Goal: Find specific fact

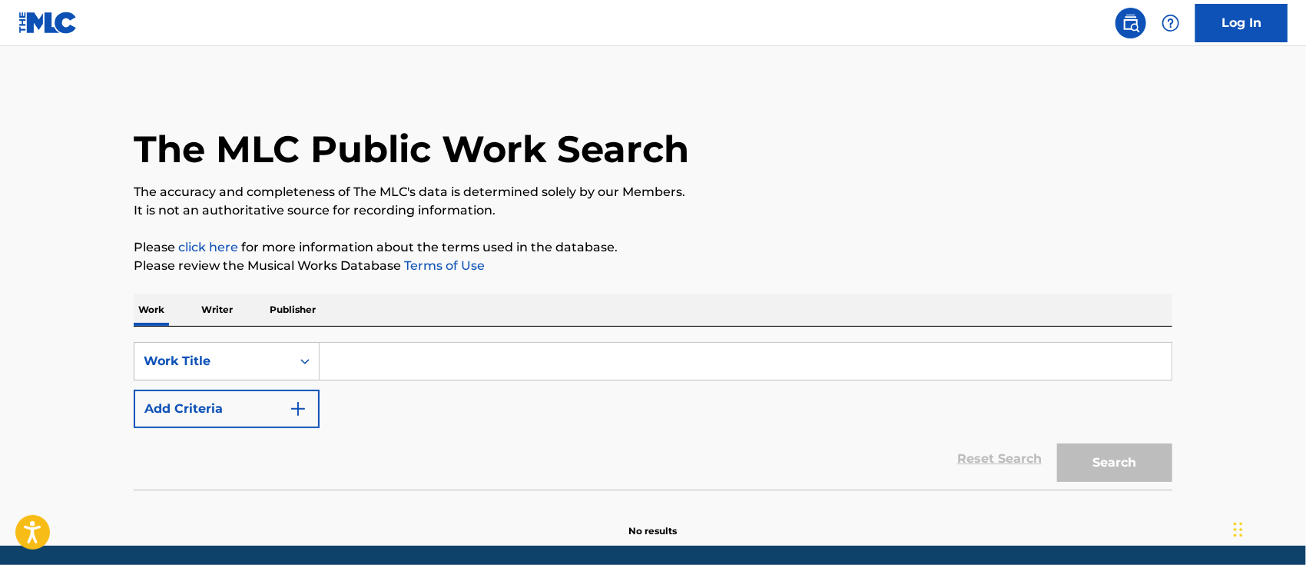
click at [209, 310] on p "Writer" at bounding box center [217, 309] width 41 height 32
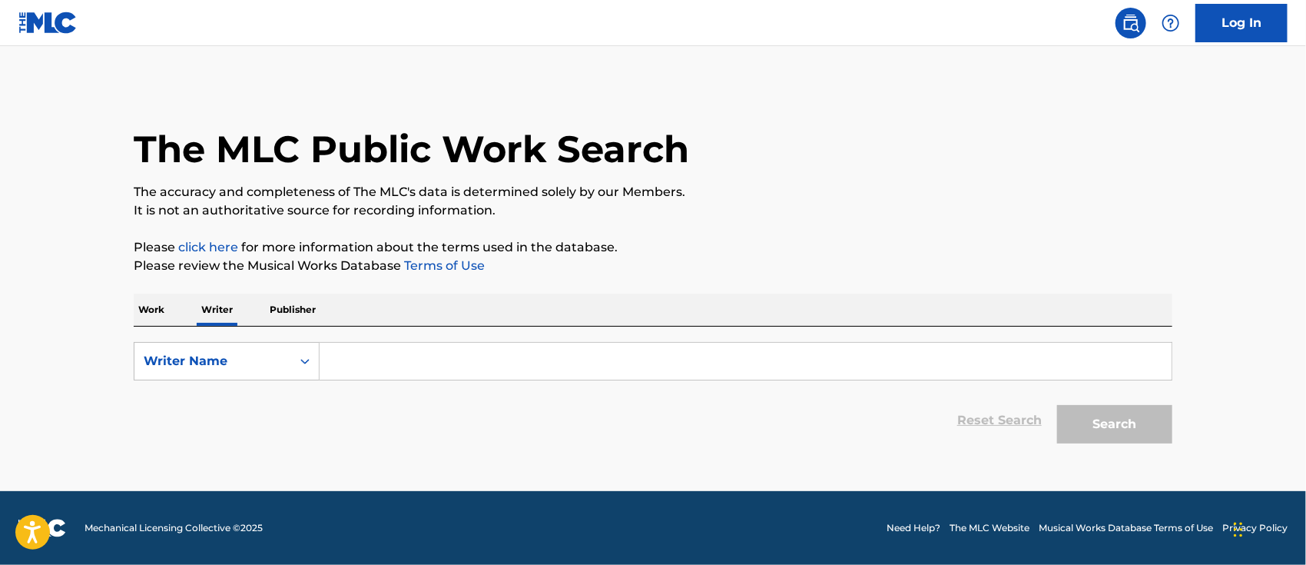
click at [330, 351] on input "Search Form" at bounding box center [746, 361] width 852 height 37
drag, startPoint x: 330, startPoint y: 351, endPoint x: 340, endPoint y: 353, distance: 10.1
click at [330, 351] on input "Search Form" at bounding box center [746, 361] width 852 height 37
paste input "[PERSON_NAME]"
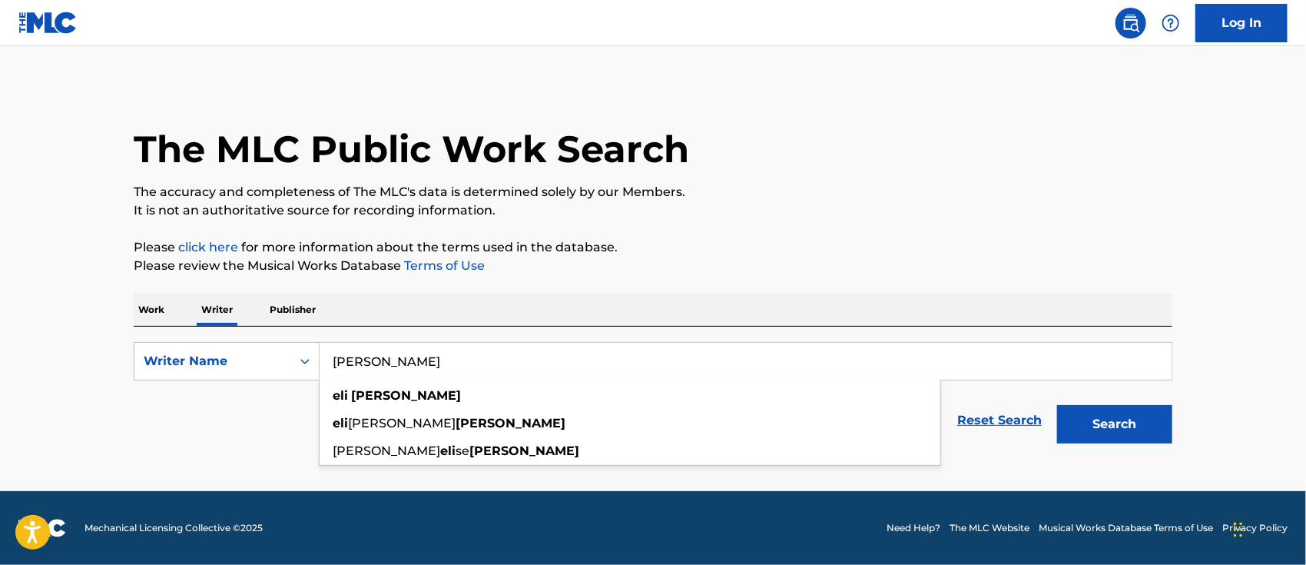
type input "[PERSON_NAME]"
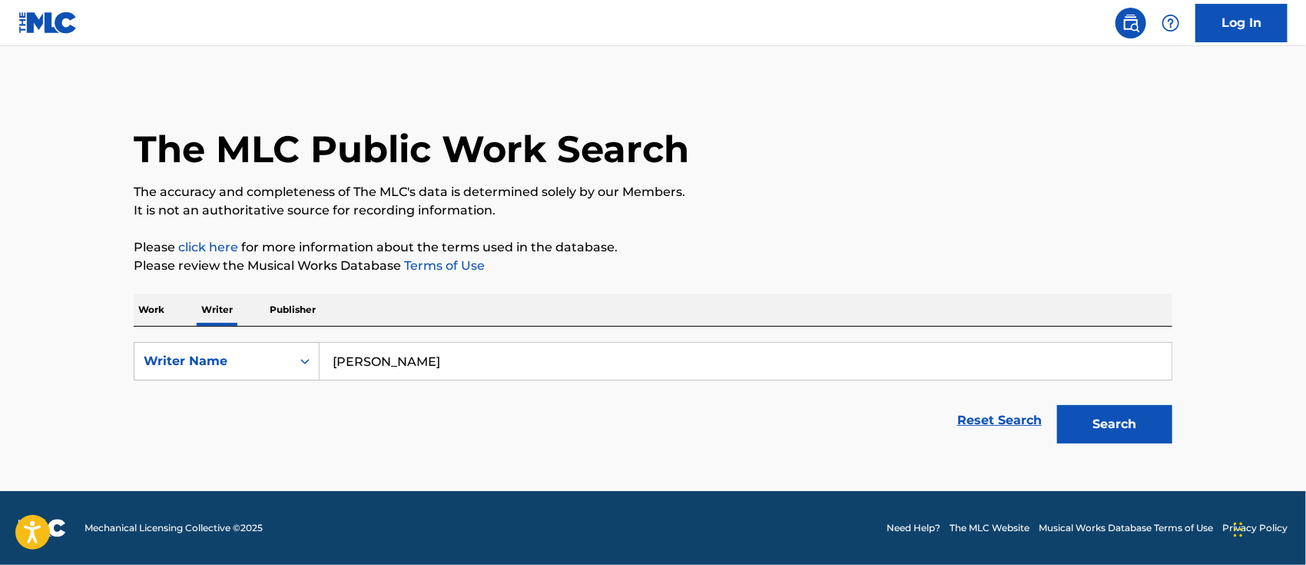
click at [1092, 415] on button "Search" at bounding box center [1114, 424] width 115 height 38
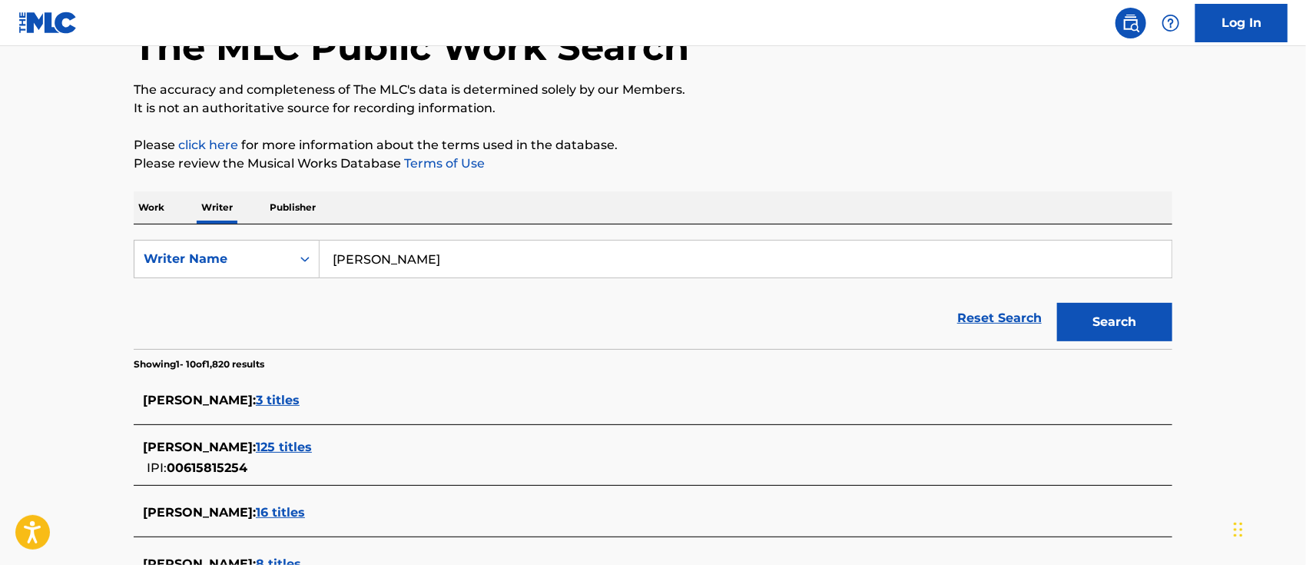
scroll to position [204, 0]
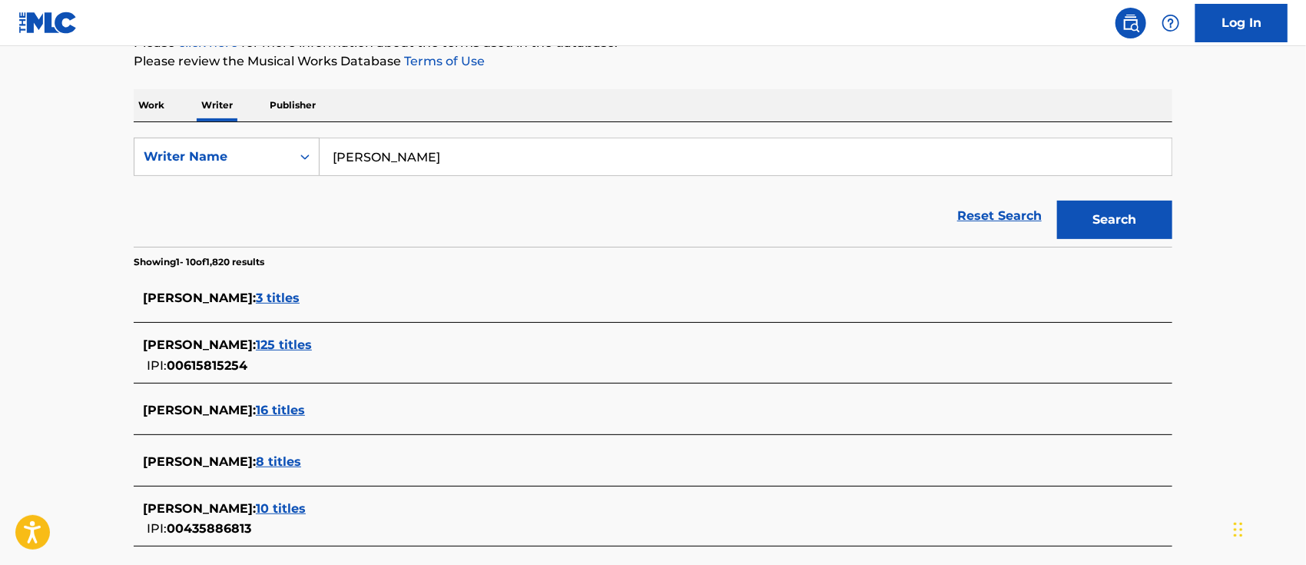
click at [283, 343] on span "125 titles" at bounding box center [284, 344] width 56 height 15
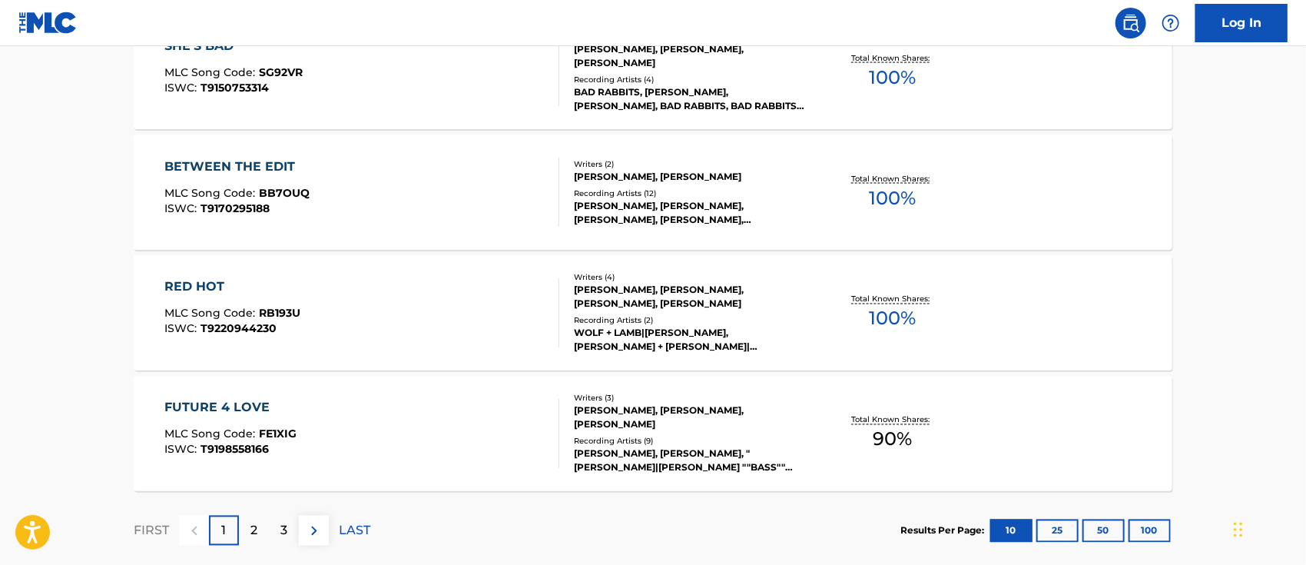
scroll to position [1315, 0]
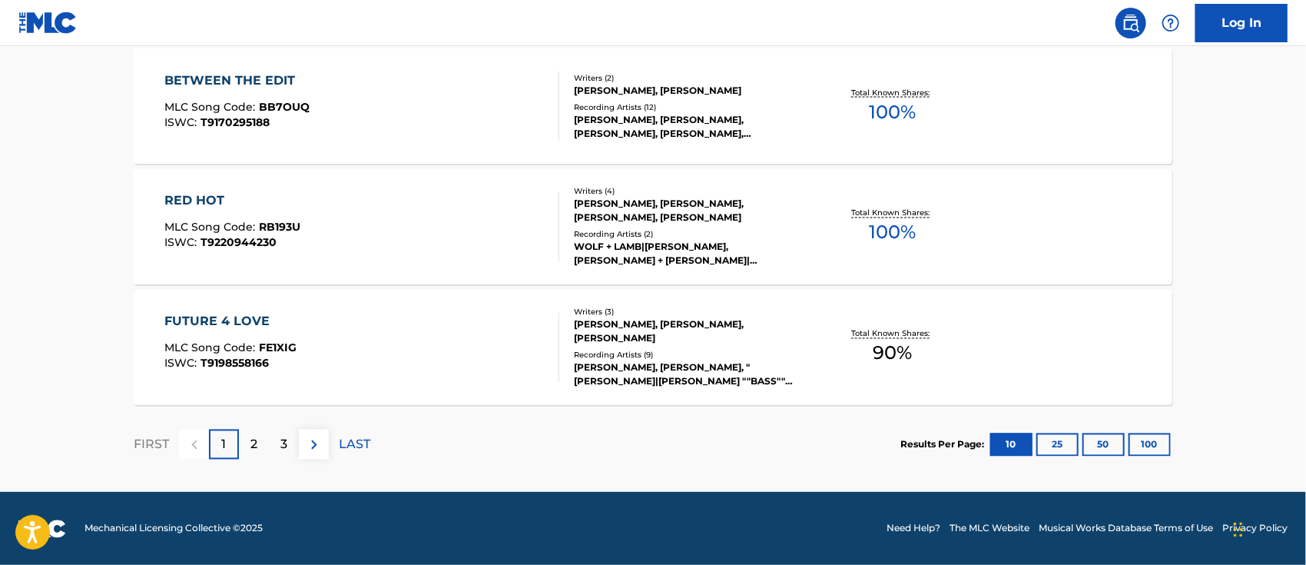
click at [1156, 449] on button "100" at bounding box center [1149, 444] width 42 height 23
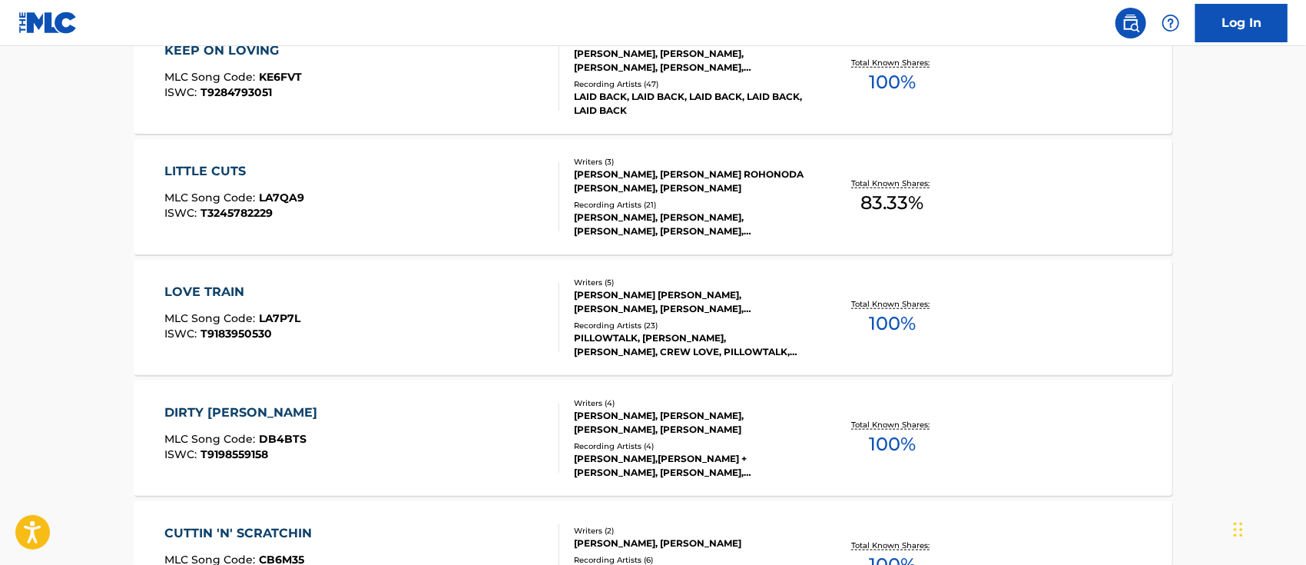
scroll to position [417, 0]
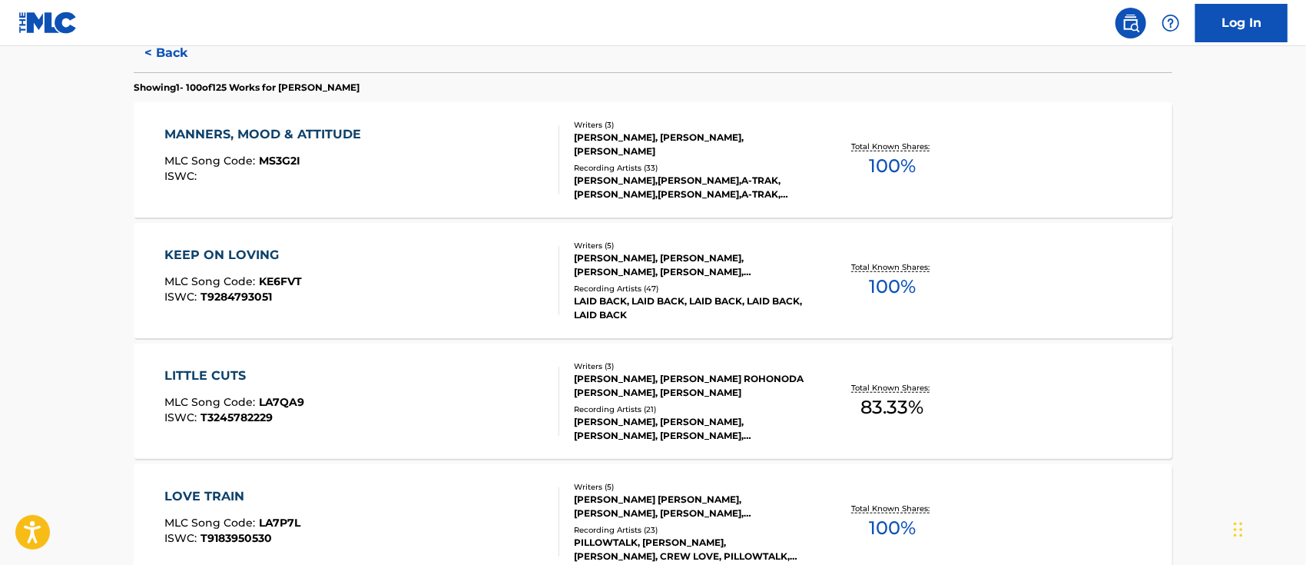
click at [230, 136] on div "MANNERS, MOOD & ATTITUDE" at bounding box center [267, 134] width 204 height 18
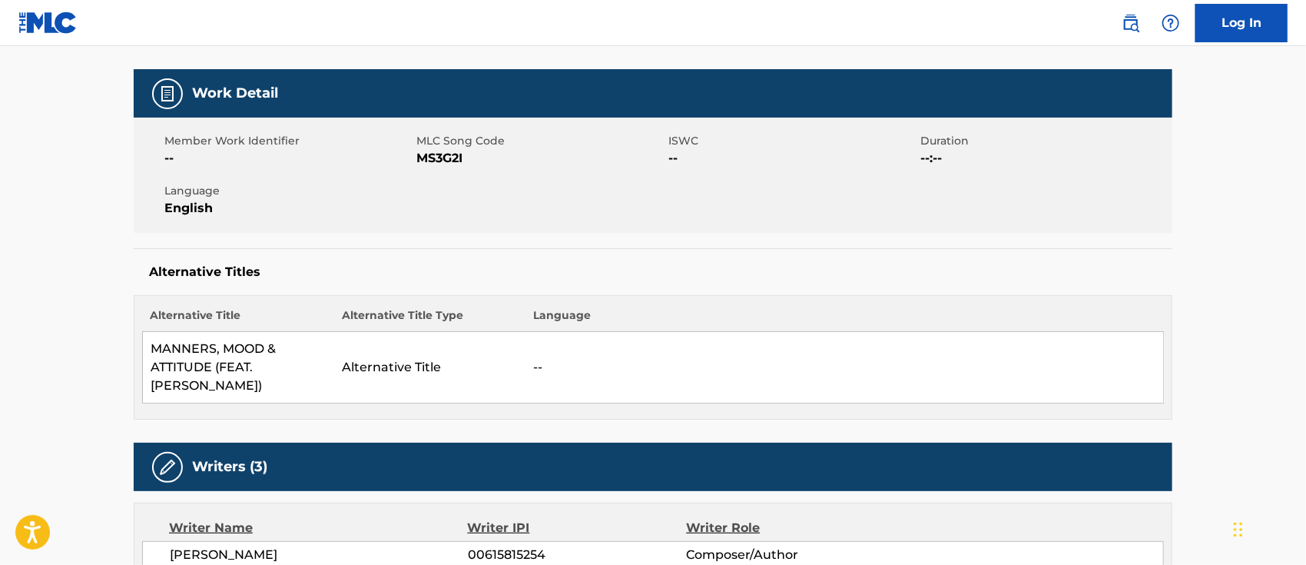
scroll to position [409, 0]
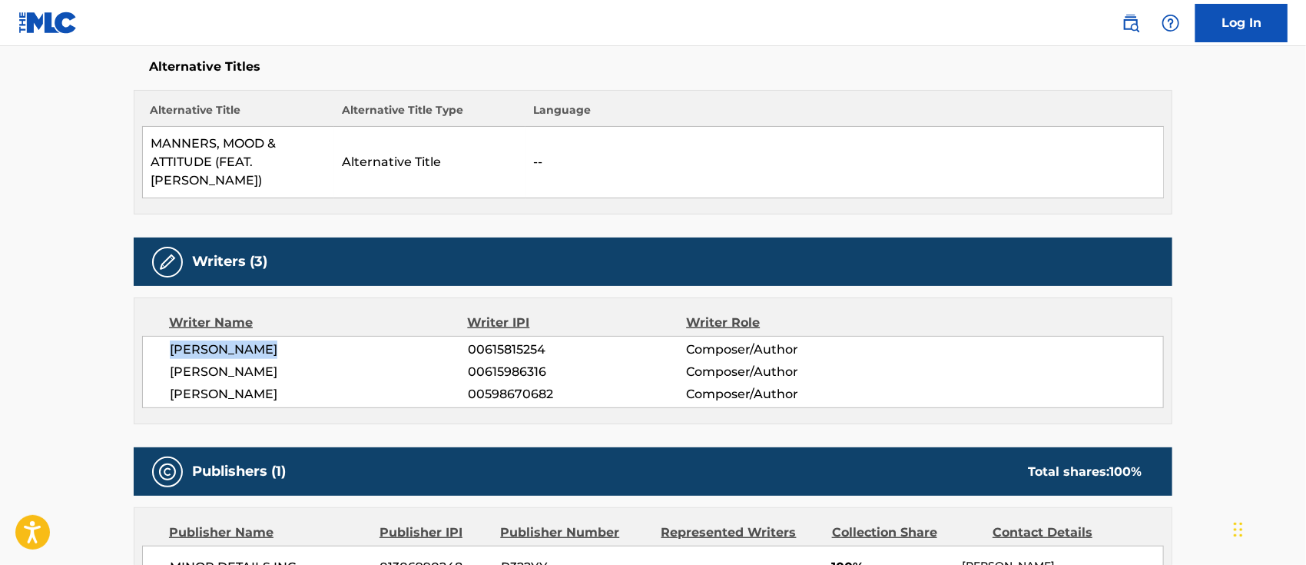
drag, startPoint x: 272, startPoint y: 349, endPoint x: 163, endPoint y: 347, distance: 109.1
click at [163, 347] on div "[PERSON_NAME] 00615815254 Composer/Author [PERSON_NAME] 00615986316 Composer/Au…" at bounding box center [653, 372] width 1022 height 72
copy span "[PERSON_NAME]"
